Goal: Information Seeking & Learning: Learn about a topic

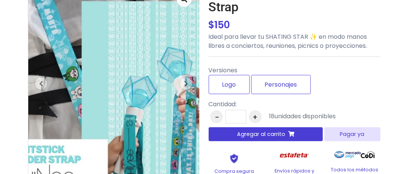
scroll to position [61, 0]
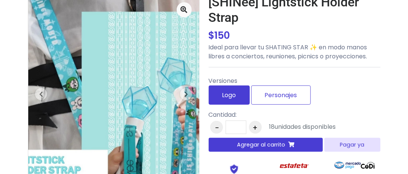
click at [229, 96] on label "Logo" at bounding box center [229, 95] width 41 height 19
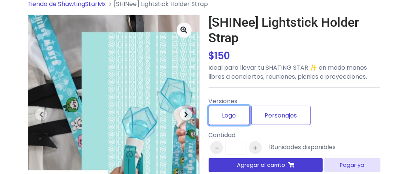
scroll to position [40, 0]
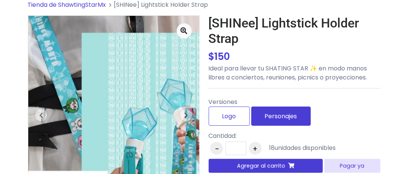
click at [278, 111] on label "Personajes" at bounding box center [282, 116] width 60 height 19
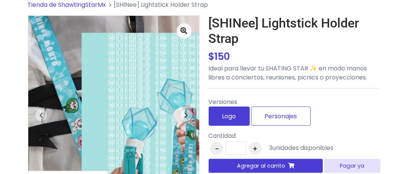
click at [242, 115] on label "Logo" at bounding box center [229, 116] width 41 height 19
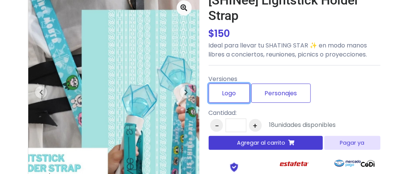
scroll to position [0, 0]
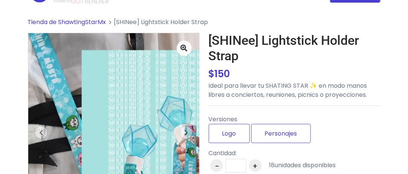
scroll to position [22, 0]
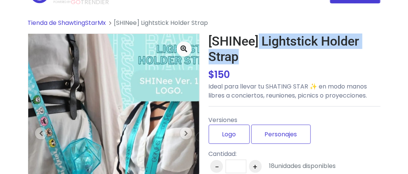
drag, startPoint x: 260, startPoint y: 43, endPoint x: 270, endPoint y: 61, distance: 20.9
click at [270, 61] on h1 "[SHINee] Lightstick Holder Strap" at bounding box center [295, 49] width 172 height 31
drag, startPoint x: 259, startPoint y: 43, endPoint x: 264, endPoint y: 47, distance: 6.1
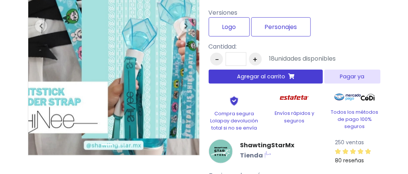
scroll to position [129, 0]
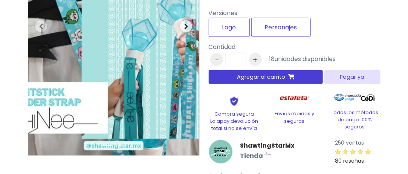
click at [185, 27] on icon "button" at bounding box center [186, 26] width 4 height 6
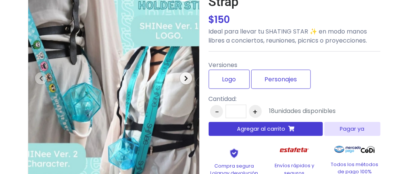
scroll to position [0, 0]
